Goal: Navigation & Orientation: Find specific page/section

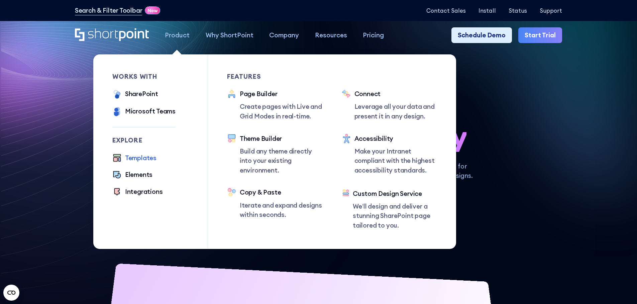
click at [143, 157] on div "Templates" at bounding box center [140, 158] width 31 height 10
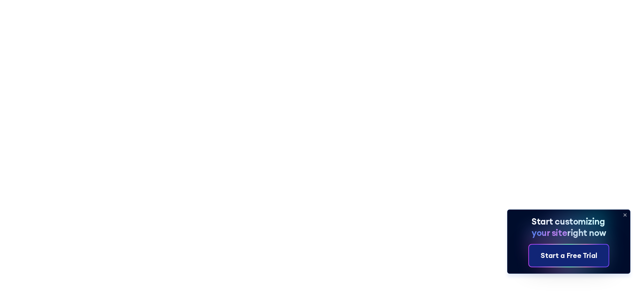
click at [565, 249] on link "Start a Free Trial" at bounding box center [569, 256] width 80 height 22
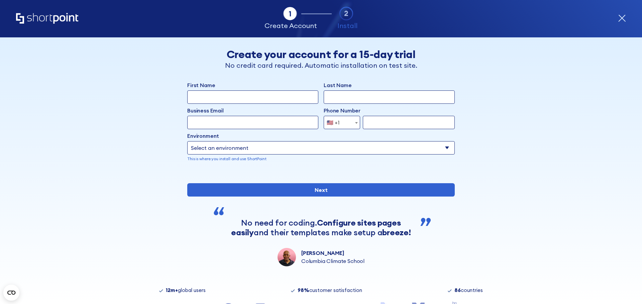
click at [49, 20] on icon "Home" at bounding box center [47, 18] width 62 height 11
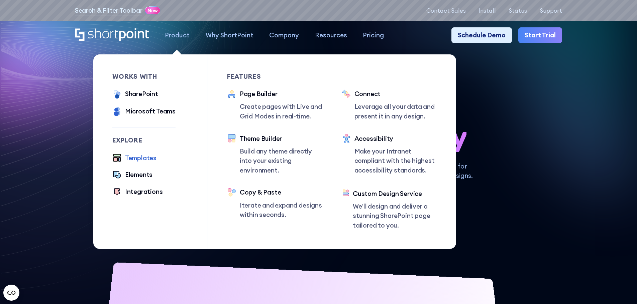
click at [136, 160] on div "Templates" at bounding box center [140, 158] width 31 height 10
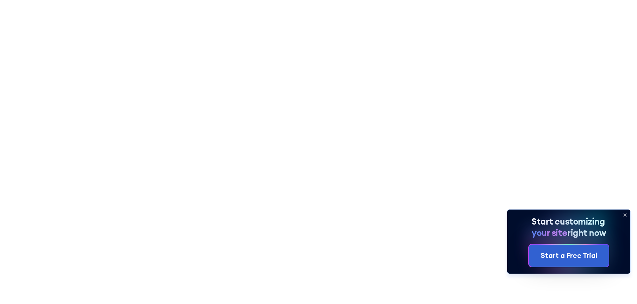
scroll to position [3576, 0]
click at [616, 213] on icon at bounding box center [568, 242] width 123 height 65
click at [621, 214] on icon at bounding box center [624, 215] width 11 height 11
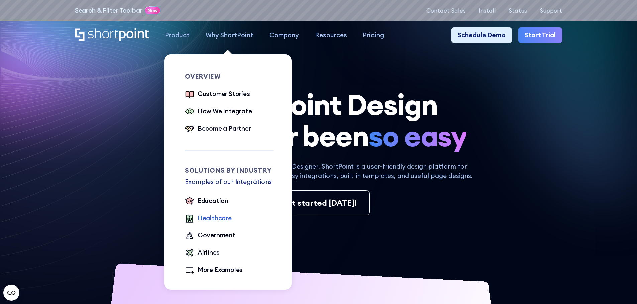
click at [203, 223] on div "Healthcare" at bounding box center [215, 219] width 34 height 10
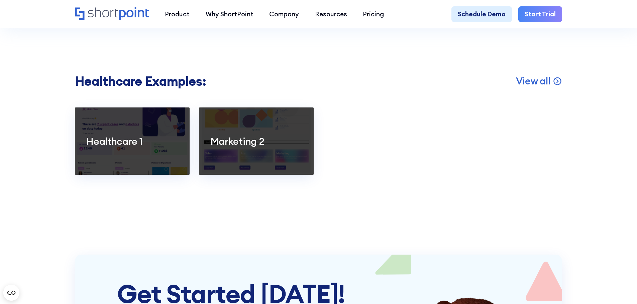
scroll to position [1304, 0]
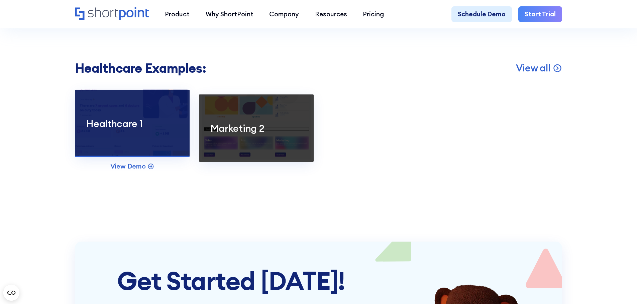
click at [131, 142] on div at bounding box center [132, 124] width 115 height 68
